Goal: Task Accomplishment & Management: Manage account settings

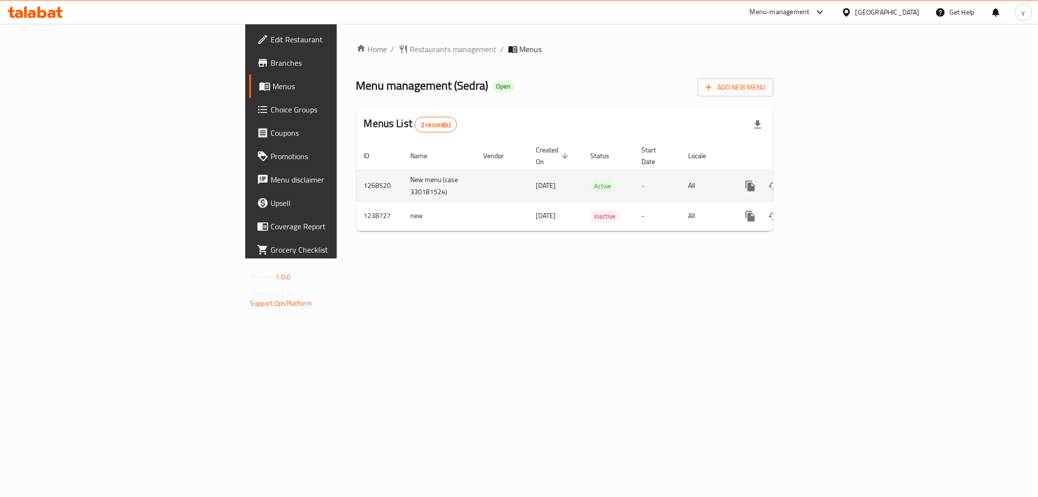
click at [826, 180] on icon "enhanced table" at bounding box center [821, 186] width 12 height 12
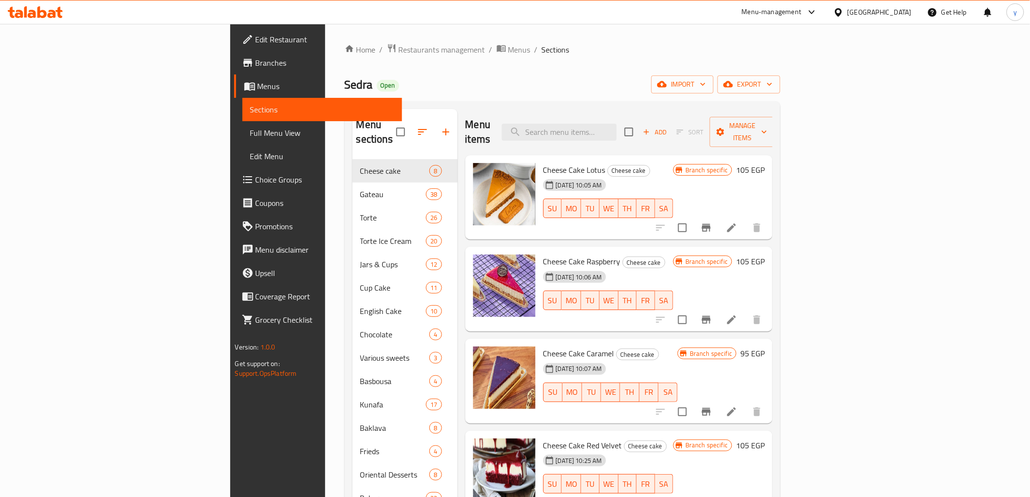
click at [650, 134] on div "Menu items Add Sort Manage items" at bounding box center [619, 132] width 308 height 46
click at [617, 127] on input "search" at bounding box center [559, 132] width 115 height 17
paste input "Kahrmana"
type input "Kahrmana"
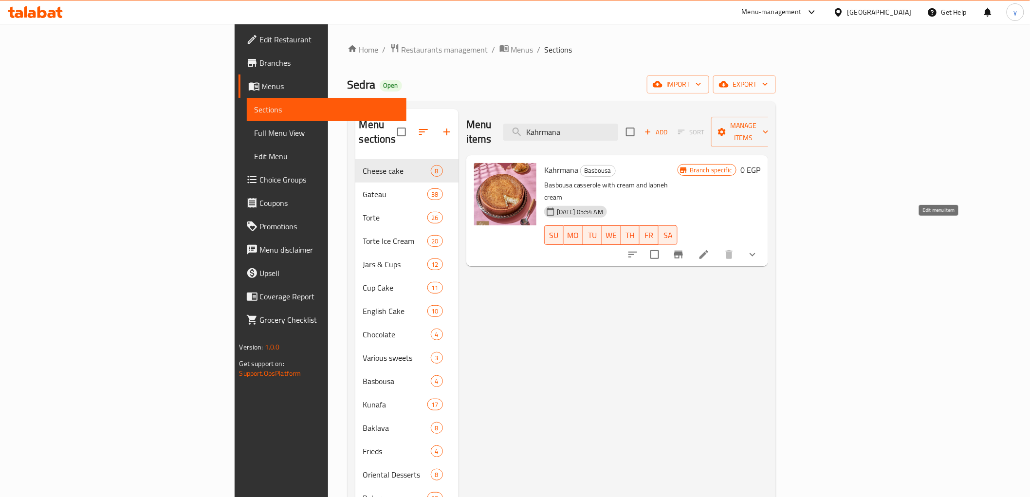
click at [708, 250] on icon at bounding box center [703, 254] width 9 height 9
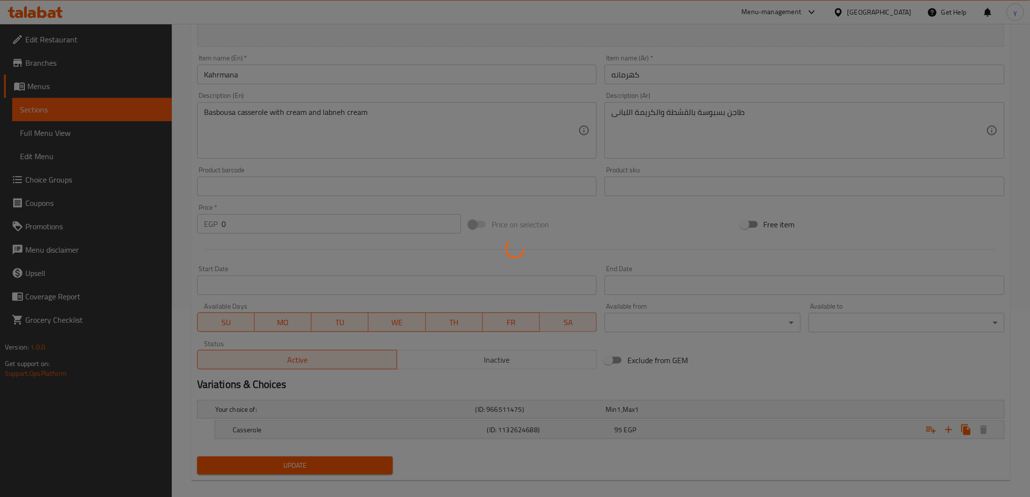
scroll to position [198, 0]
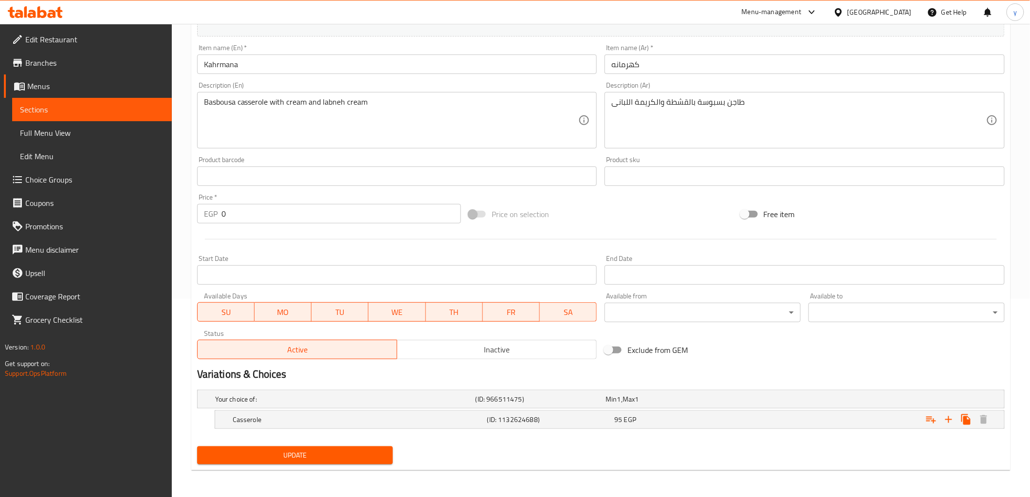
click at [639, 371] on h2 "Variations & Choices" at bounding box center [600, 374] width 807 height 15
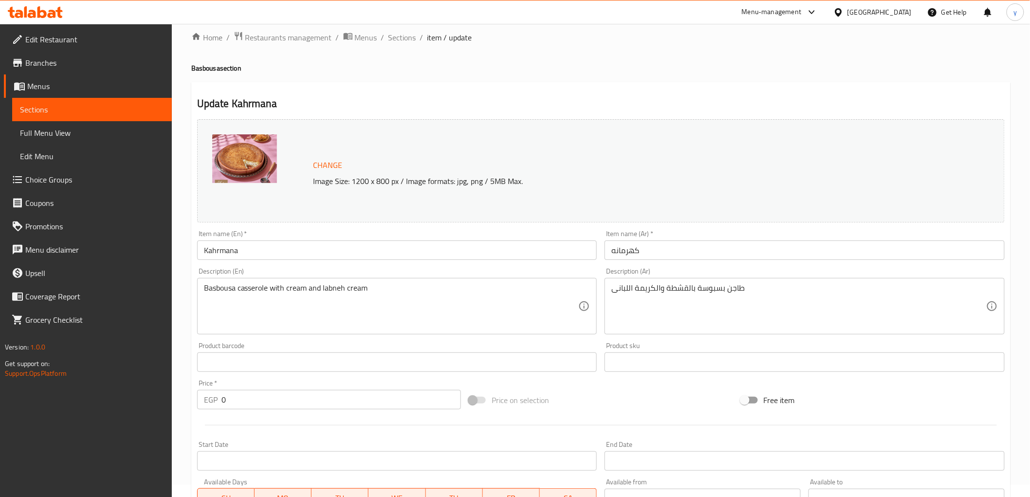
scroll to position [0, 0]
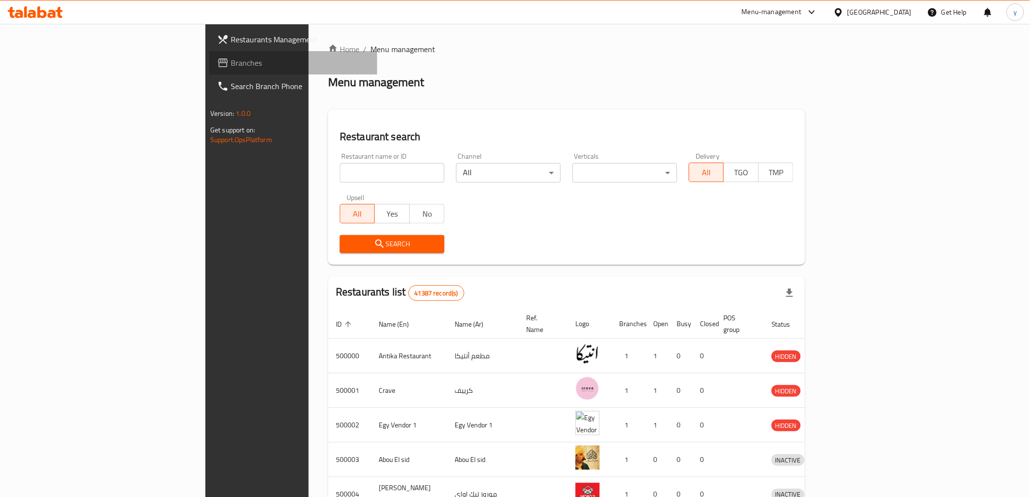
click at [231, 62] on span "Branches" at bounding box center [300, 63] width 139 height 12
